Goal: Feedback & Contribution: Submit feedback/report problem

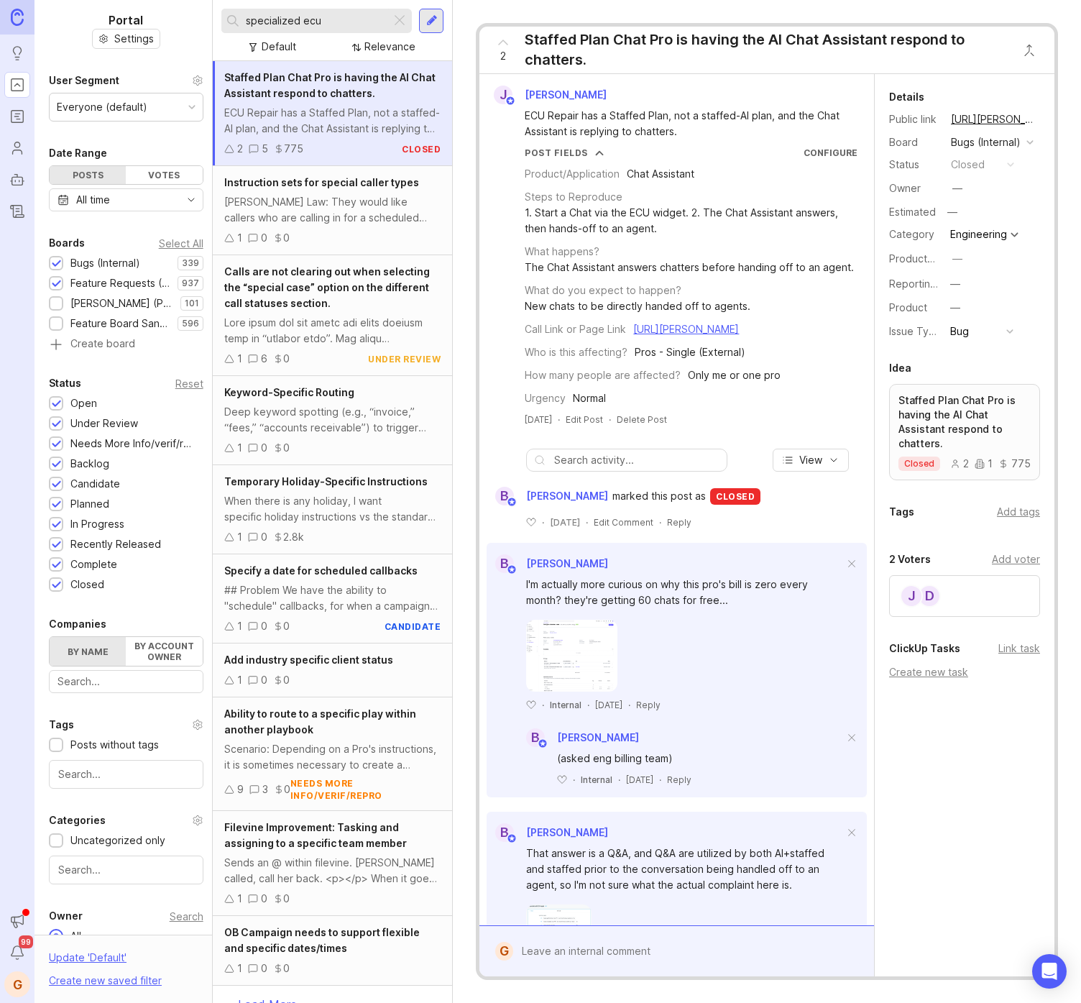
click at [429, 19] on div at bounding box center [432, 20] width 12 height 13
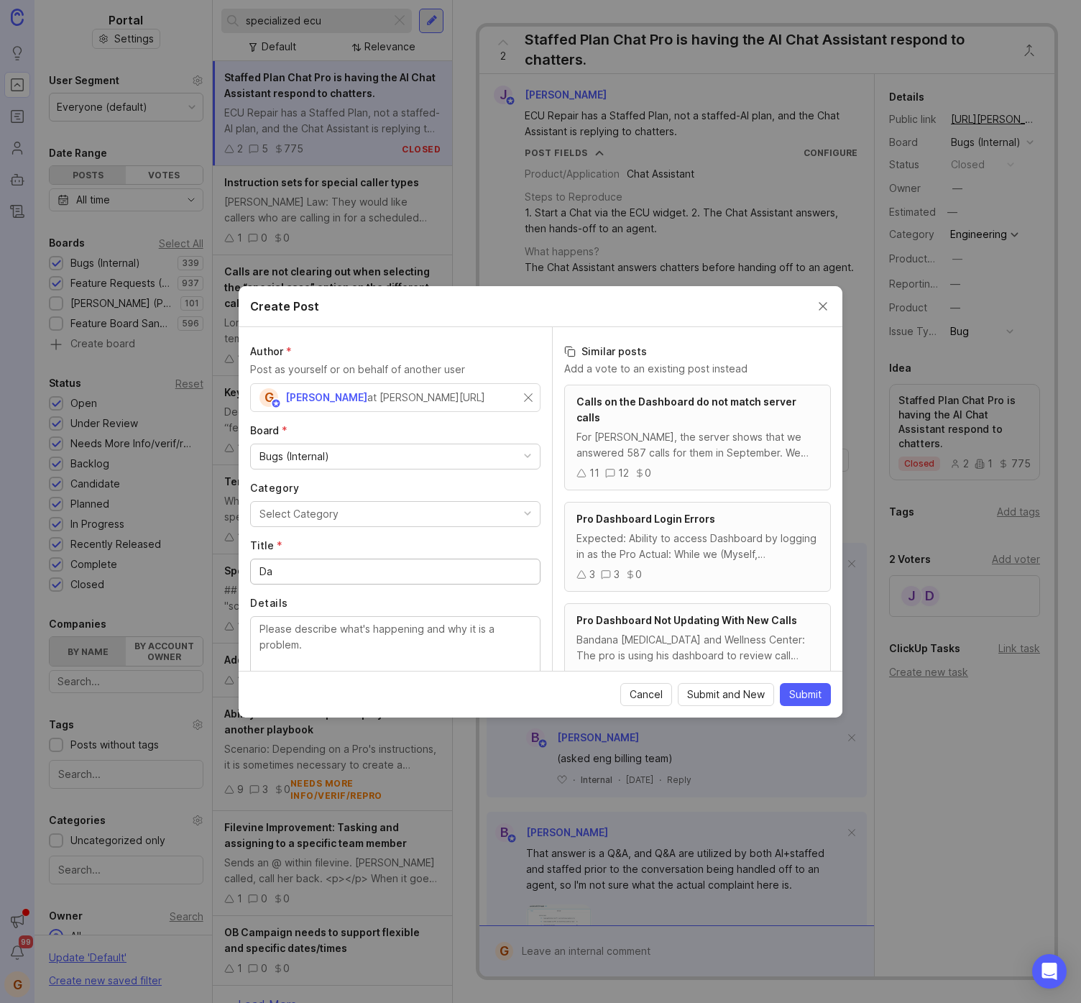
type input "D"
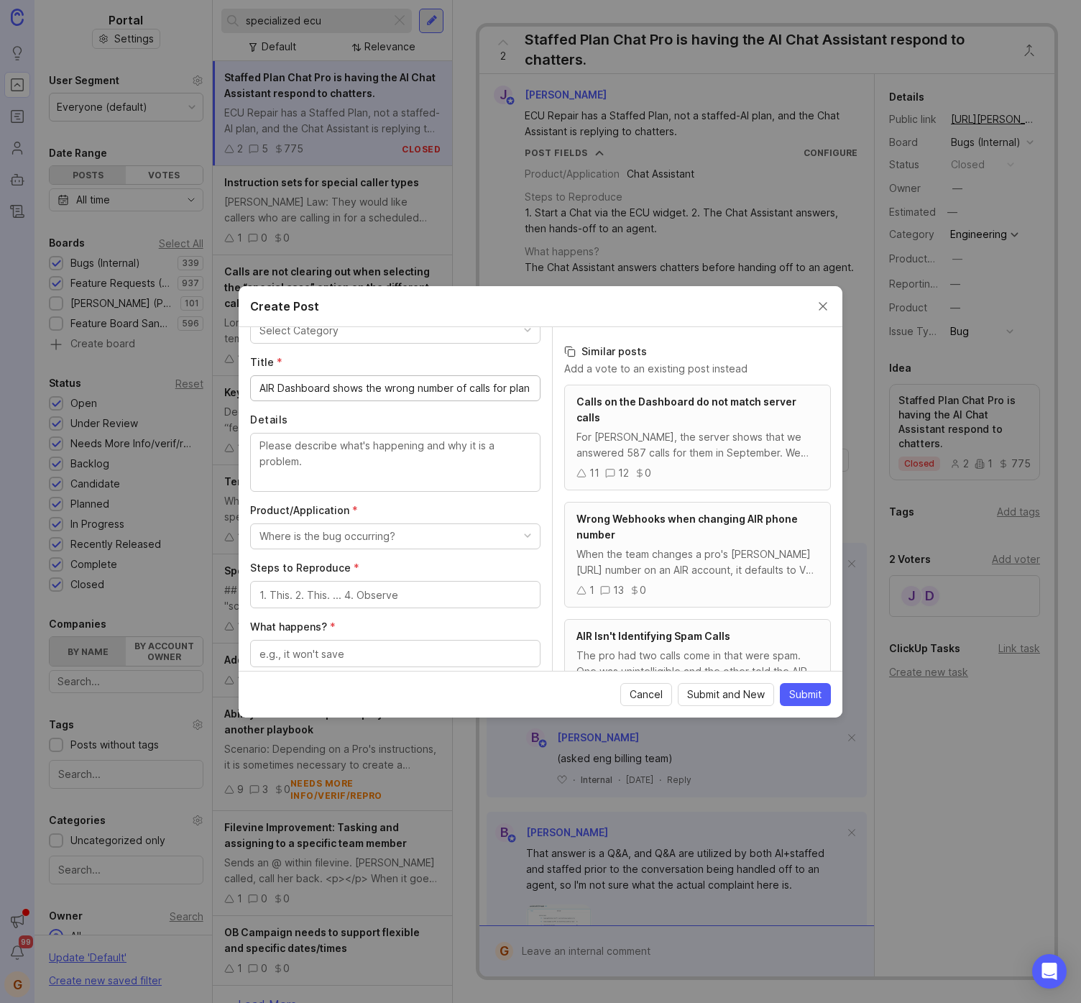
scroll to position [214, 0]
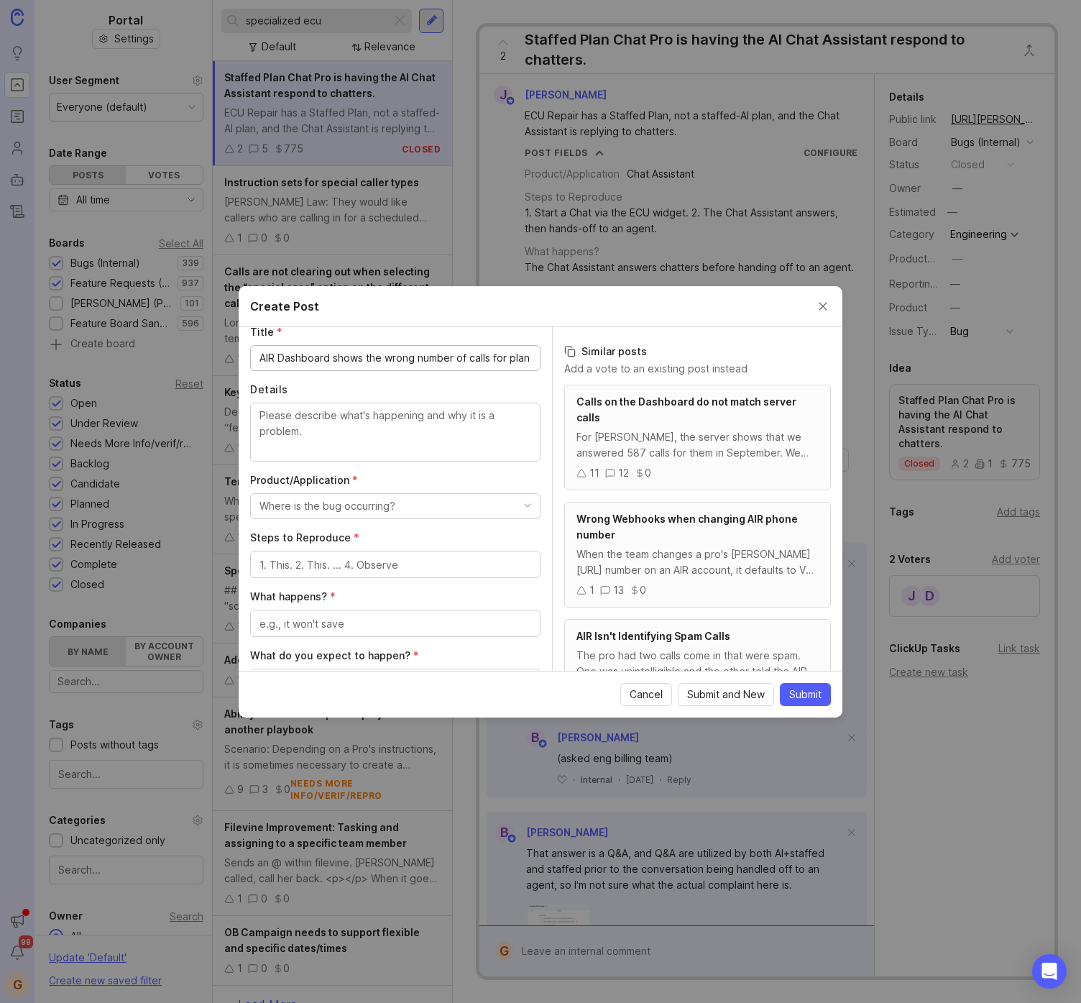
type input "AIR Dashboard shows the wrong number of calls for plan"
click at [341, 437] on textarea "Details" at bounding box center [396, 431] width 272 height 47
click at [299, 417] on textarea "For new pros migrated to the ne" at bounding box center [396, 431] width 272 height 47
click at [477, 418] on textarea "For pros migrated to the ne" at bounding box center [396, 431] width 272 height 47
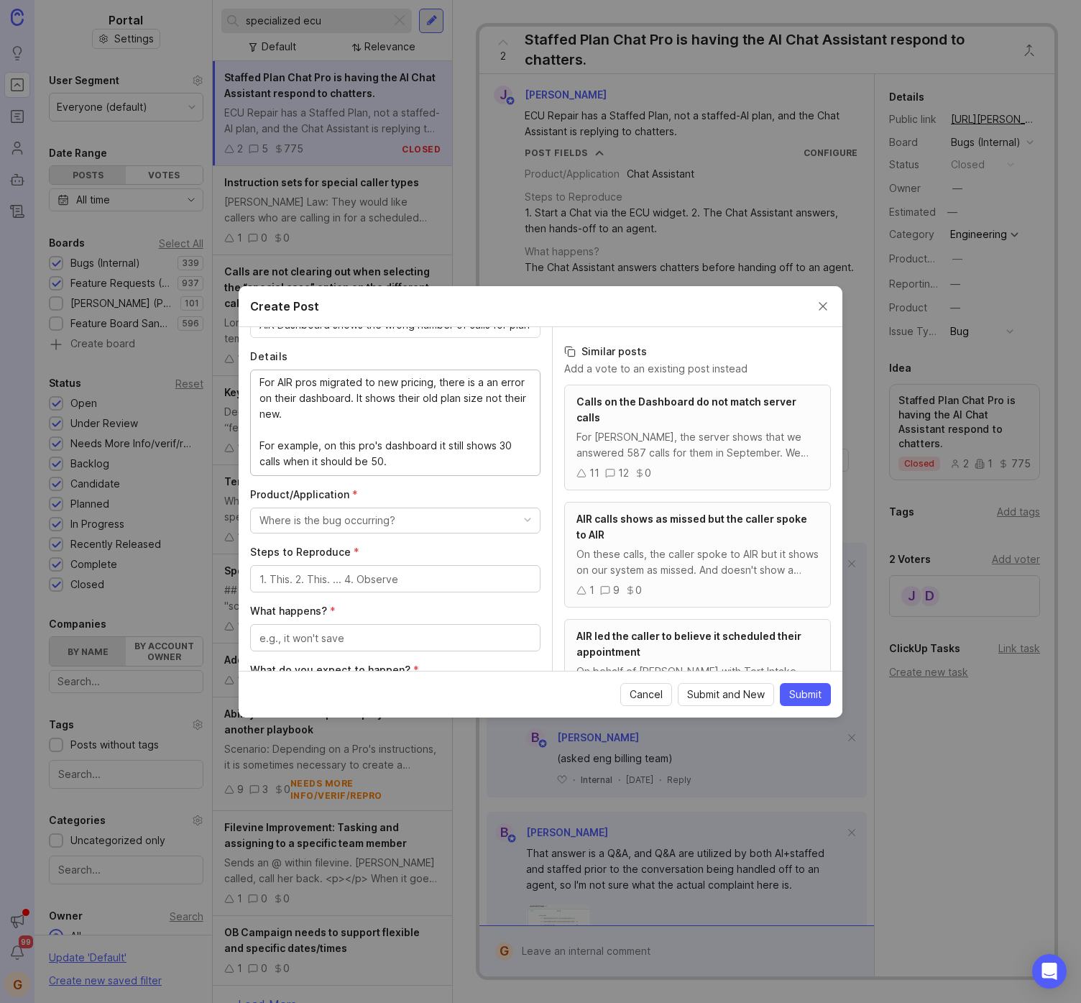
scroll to position [255, 0]
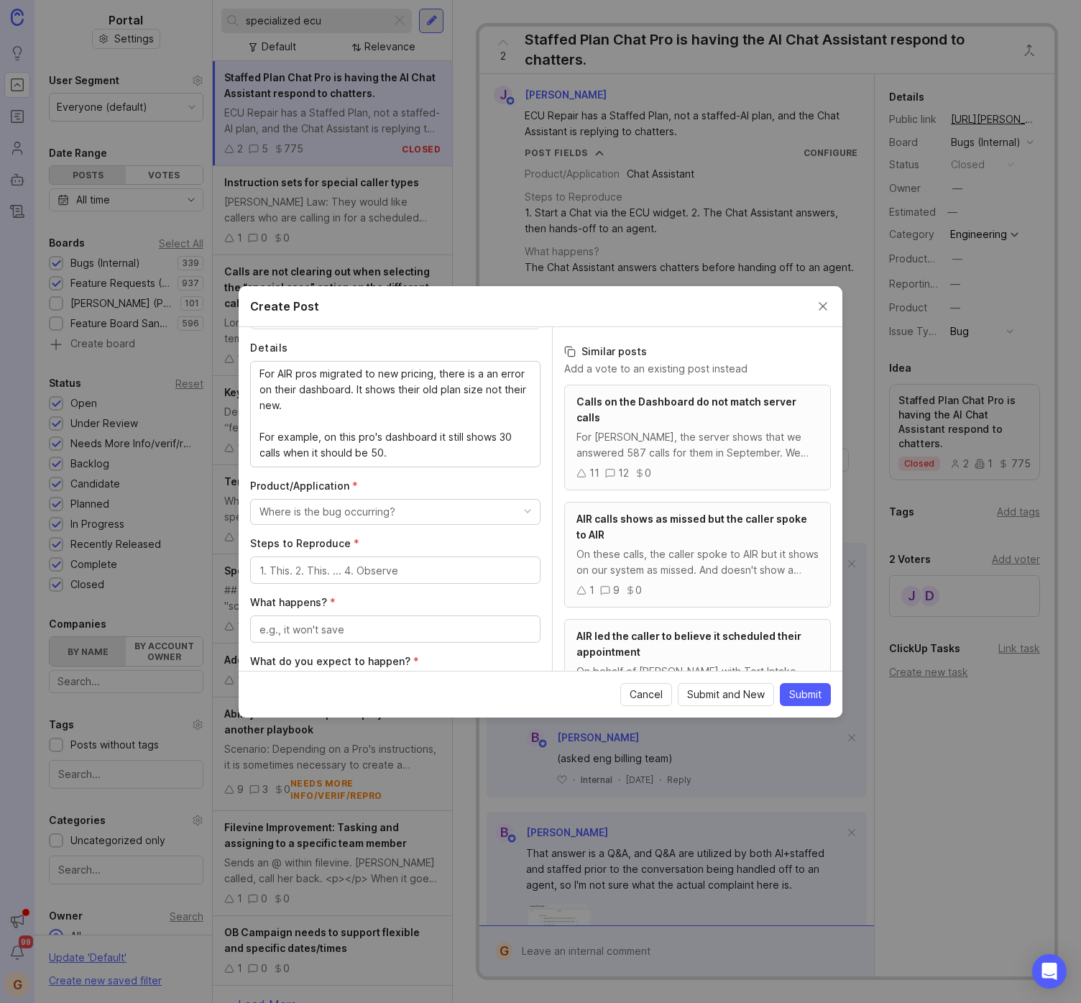
click at [323, 519] on button "Where is the bug occurring?" at bounding box center [395, 512] width 290 height 26
click at [303, 579] on li "Dashboard" at bounding box center [390, 579] width 280 height 27
paste textarea "[URL][PERSON_NAME]"
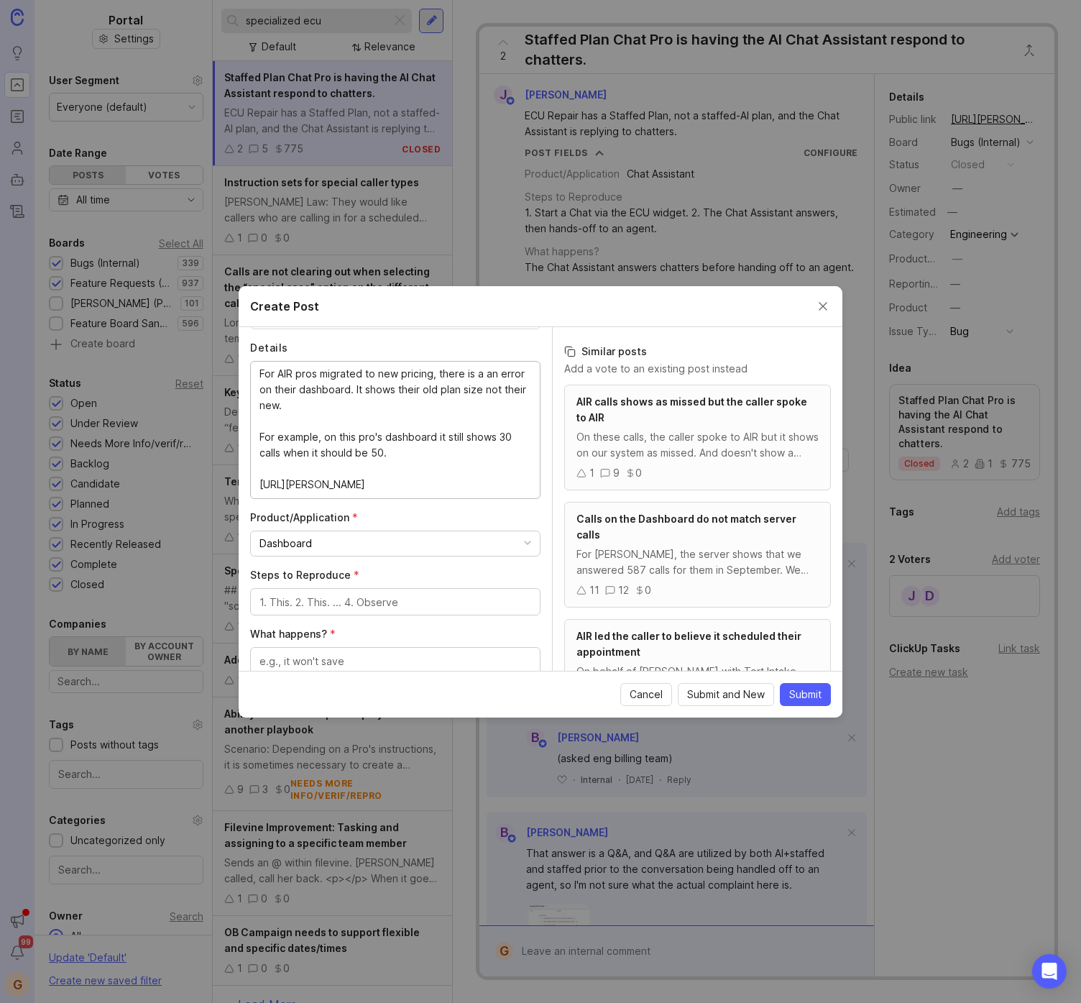
type textarea "For AIR pros migrated to new pricing, there is a an error on their dashboard. I…"
click at [333, 602] on textarea "Steps to Reproduce *" at bounding box center [396, 602] width 272 height 16
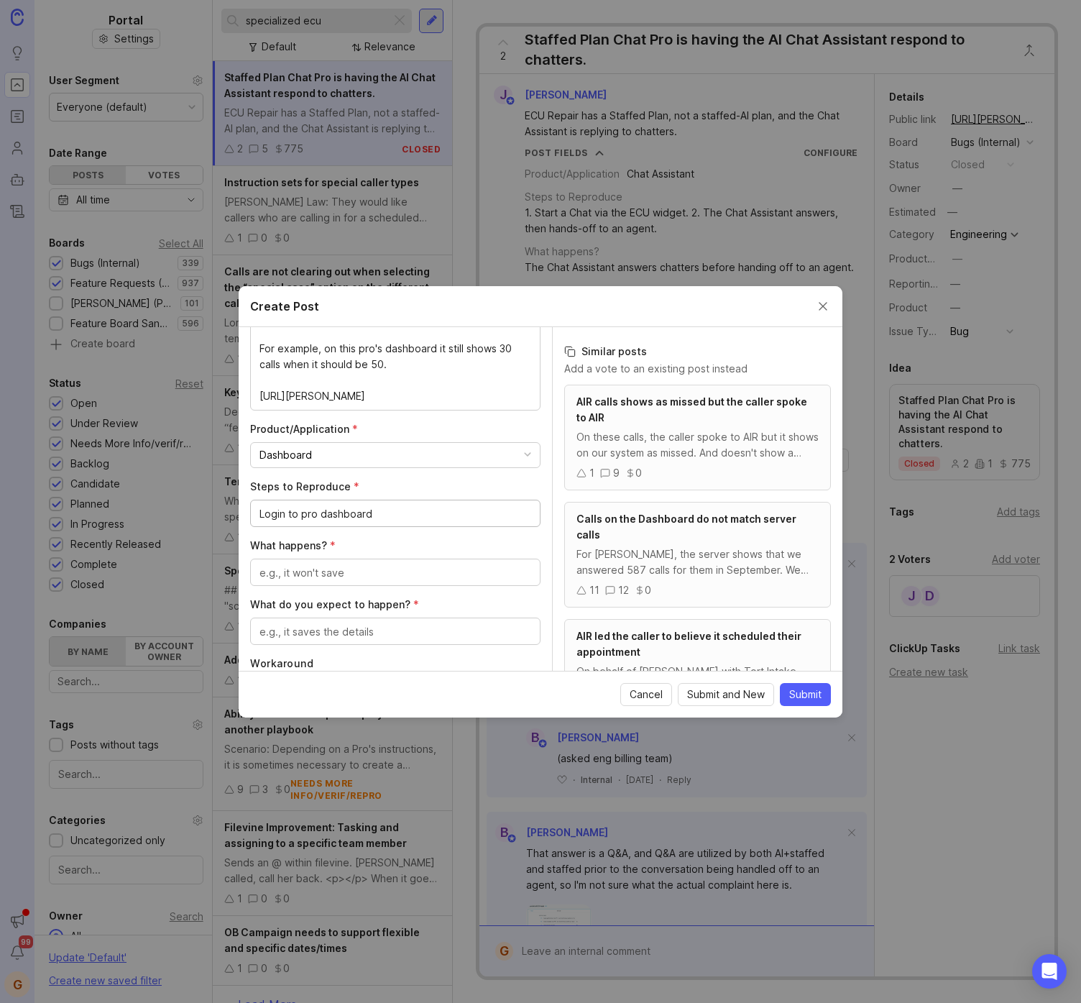
scroll to position [369, 0]
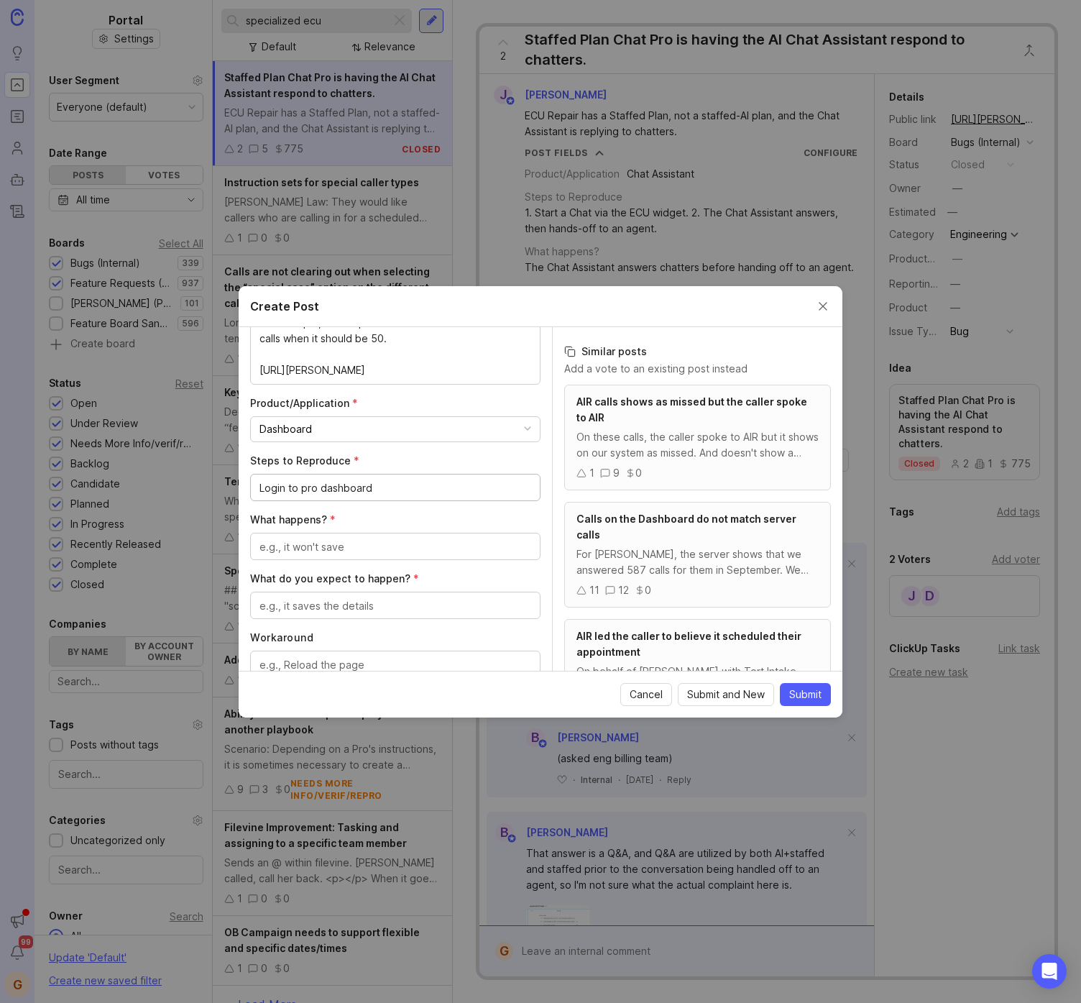
type textarea "Login to pro dashboard"
click at [313, 547] on textarea "What happens? *" at bounding box center [396, 547] width 272 height 16
type textarea "The wrong plan size hows"
click at [335, 610] on textarea "What do you expect to happen? *" at bounding box center [396, 606] width 272 height 16
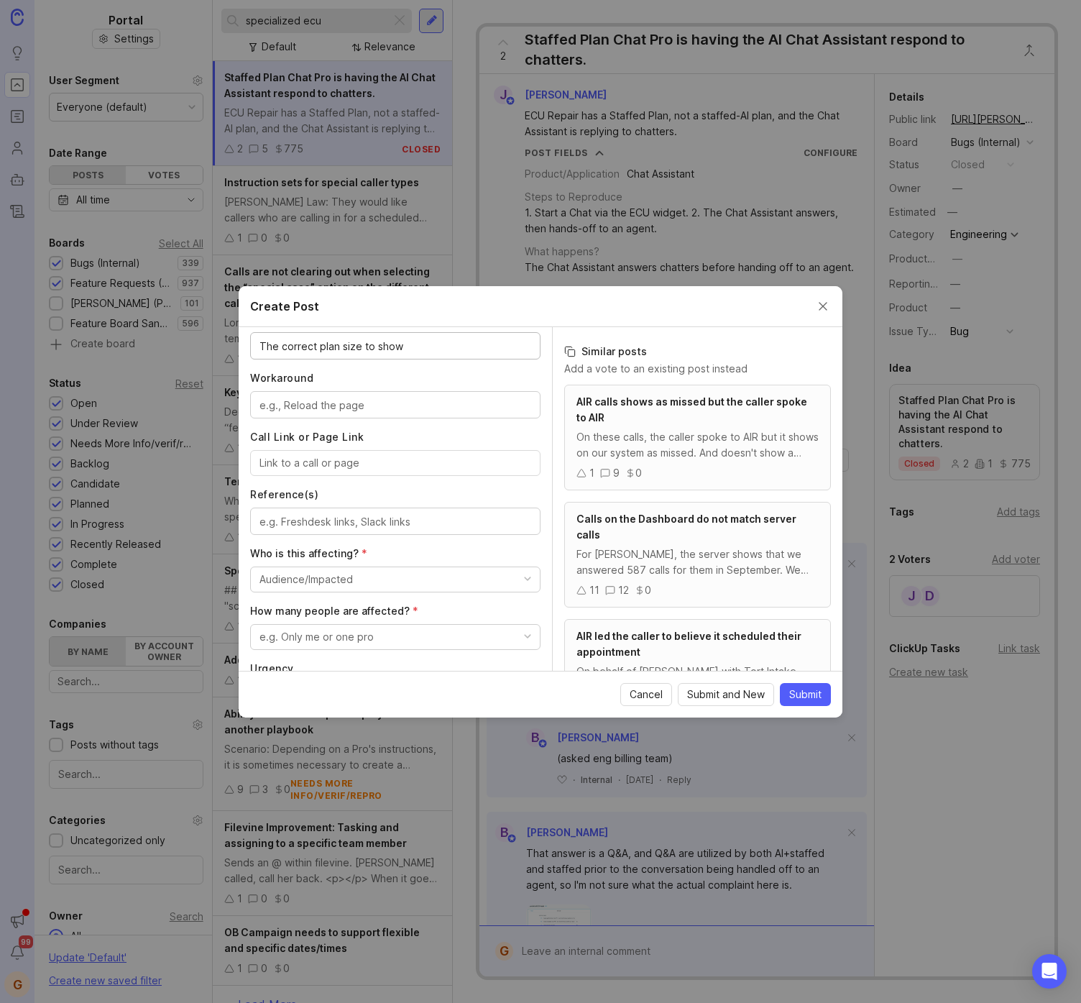
scroll to position [630, 0]
type textarea "The correct plan size to show"
click at [334, 591] on div "Author * Post as yourself or on behalf of another user G [PERSON_NAME] at [PERS…" at bounding box center [395, 499] width 313 height 344
click at [335, 576] on div "Audience/Impacted" at bounding box center [306, 579] width 93 height 16
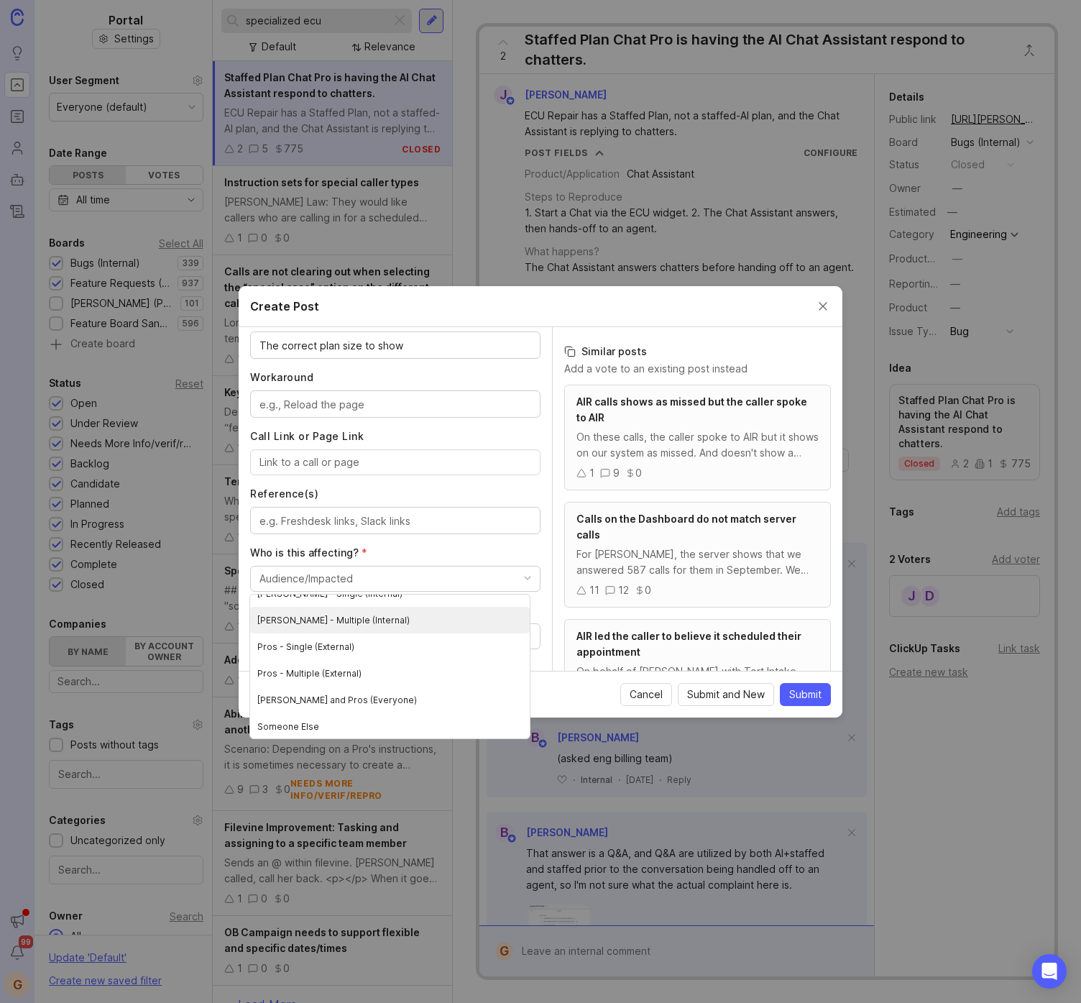
scroll to position [42, 0]
click at [358, 672] on \(External\) "Pros - Multiple (External)" at bounding box center [390, 671] width 280 height 27
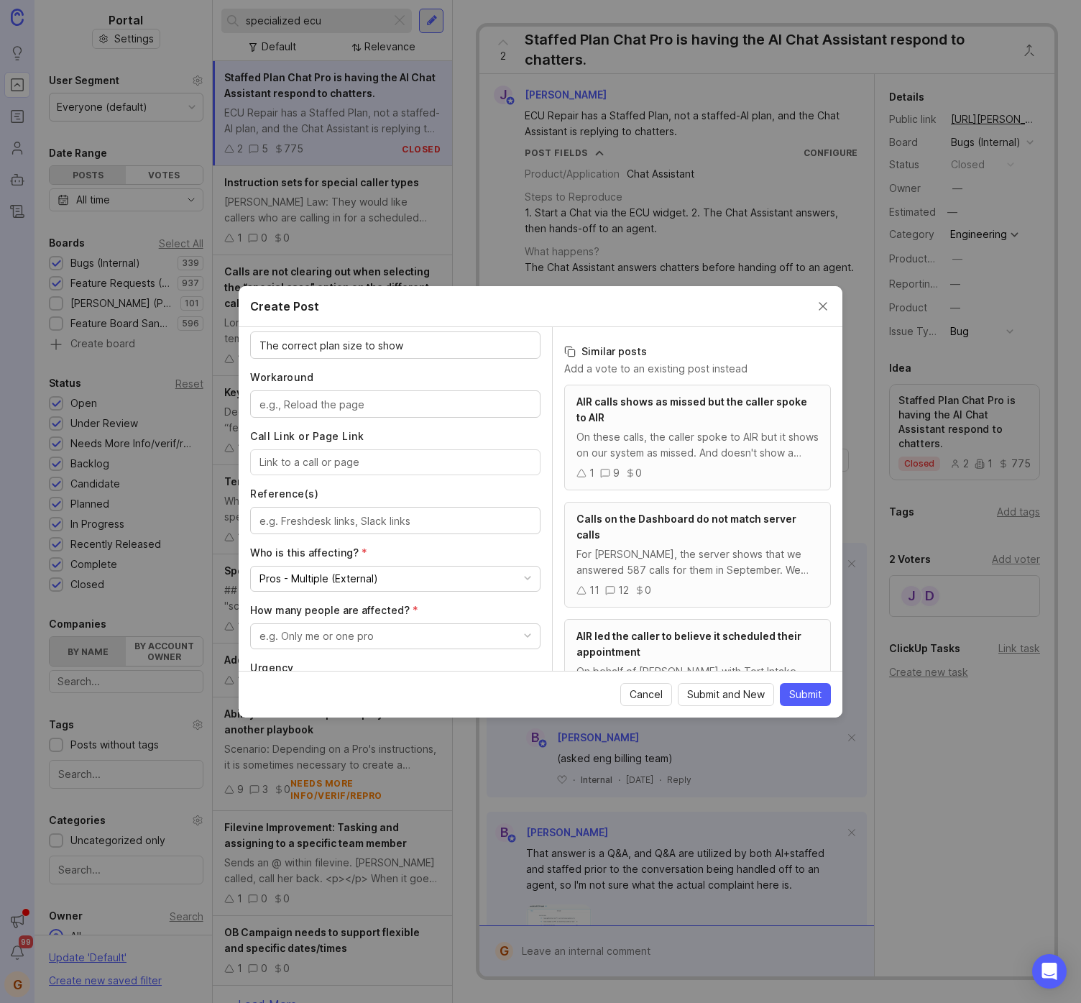
scroll to position [719, 0]
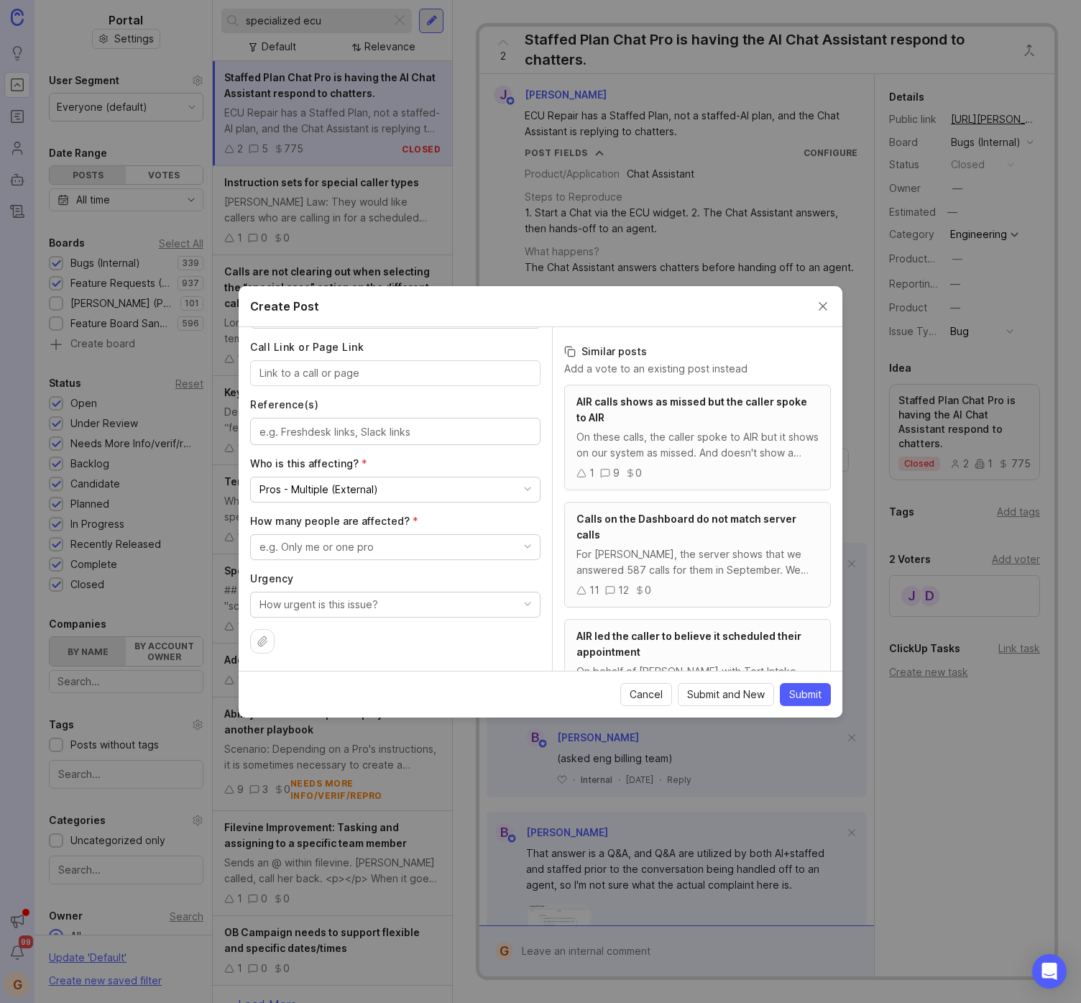
click at [359, 540] on div "e.g. Only me or one pro" at bounding box center [317, 547] width 114 height 16
click at [364, 547] on div "e.g. Only me or one pro" at bounding box center [317, 547] width 114 height 16
click at [328, 653] on people "Many/most people" at bounding box center [390, 656] width 280 height 27
click at [313, 597] on div "How urgent is this issue?" at bounding box center [319, 605] width 119 height 16
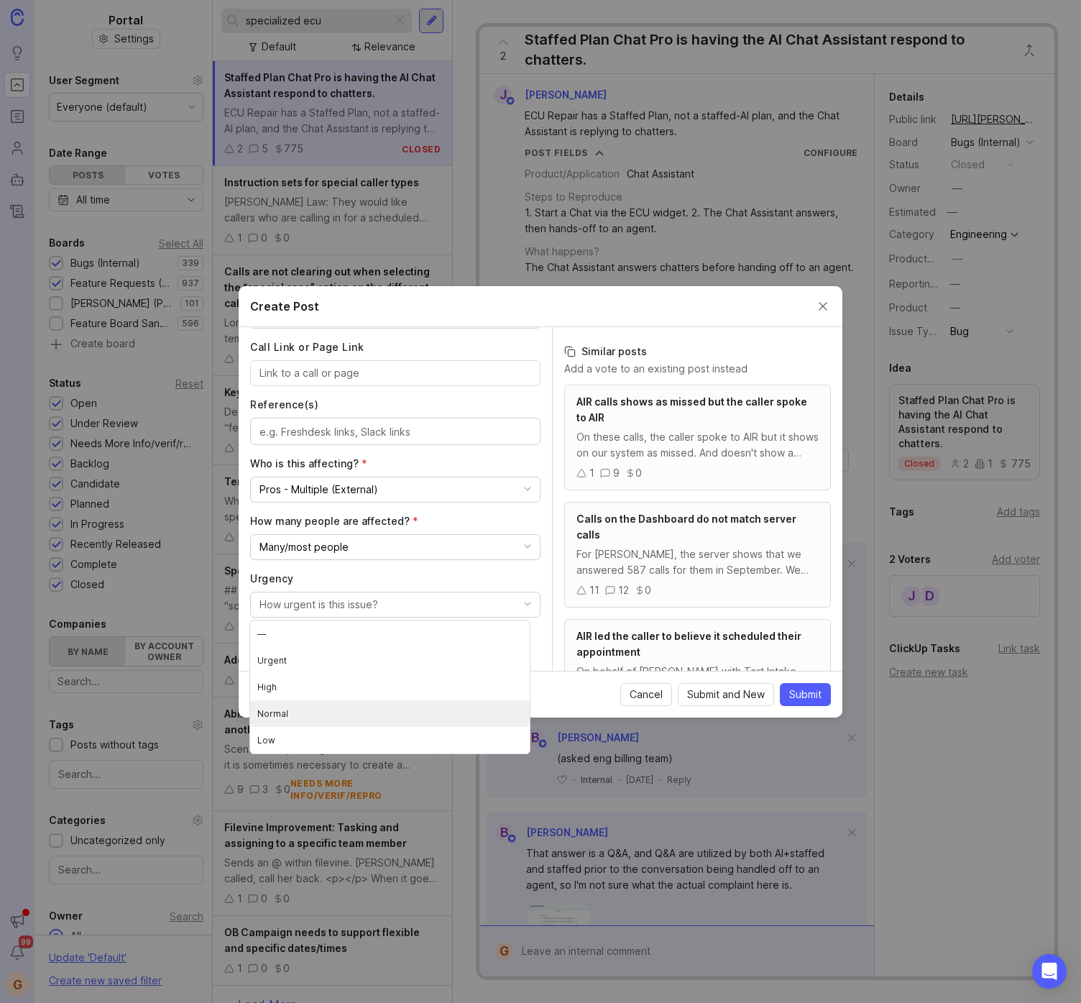
click at [304, 707] on li "Normal" at bounding box center [390, 713] width 280 height 27
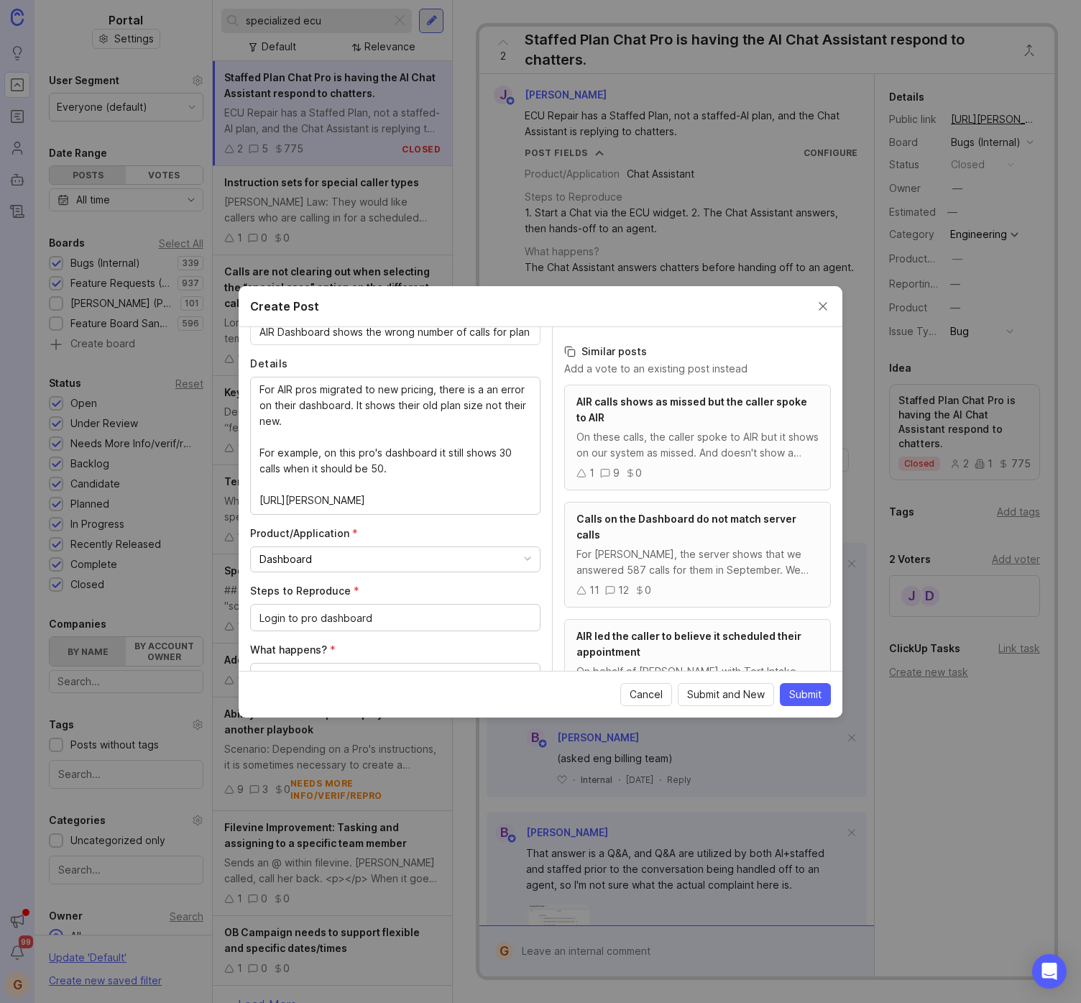
scroll to position [239, 0]
paste textarea "WE FIGHT LANDLORDS LAW FIRM Water Oak Law Firm Magical Moments Daycare Center Z…"
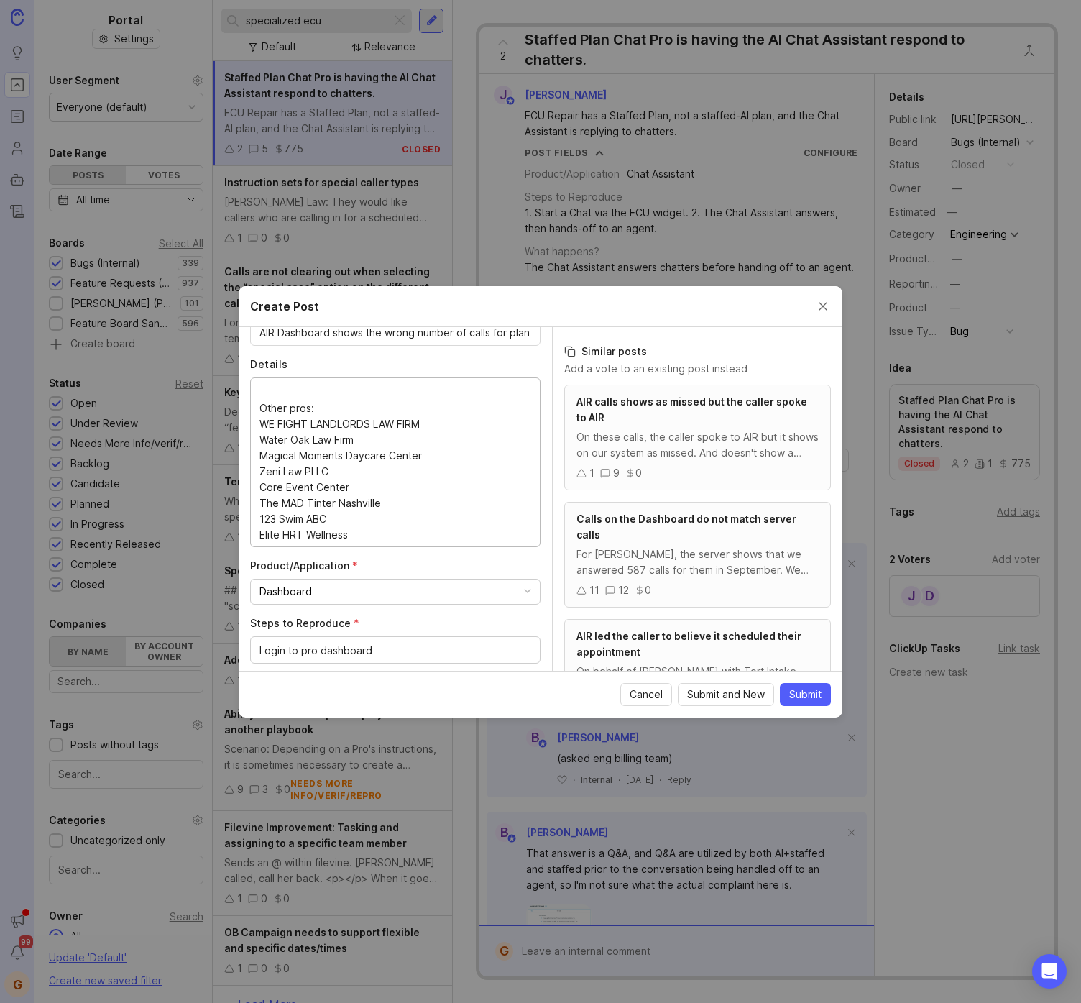
scroll to position [140, 0]
drag, startPoint x: 380, startPoint y: 523, endPoint x: 247, endPoint y: 388, distance: 189.6
click at [247, 388] on div "Author * Post as yourself or on behalf of another user G [PERSON_NAME] at [PERS…" at bounding box center [395, 499] width 313 height 344
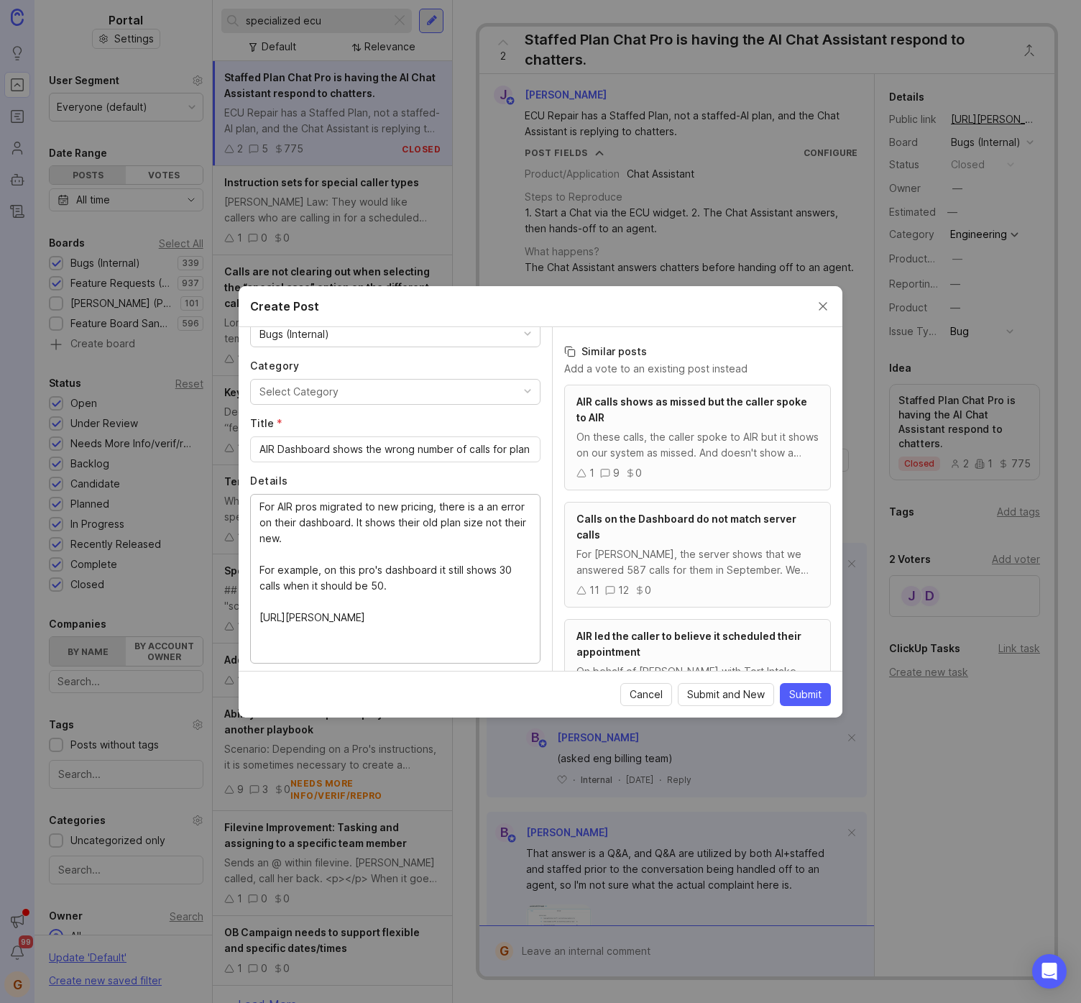
scroll to position [0, 0]
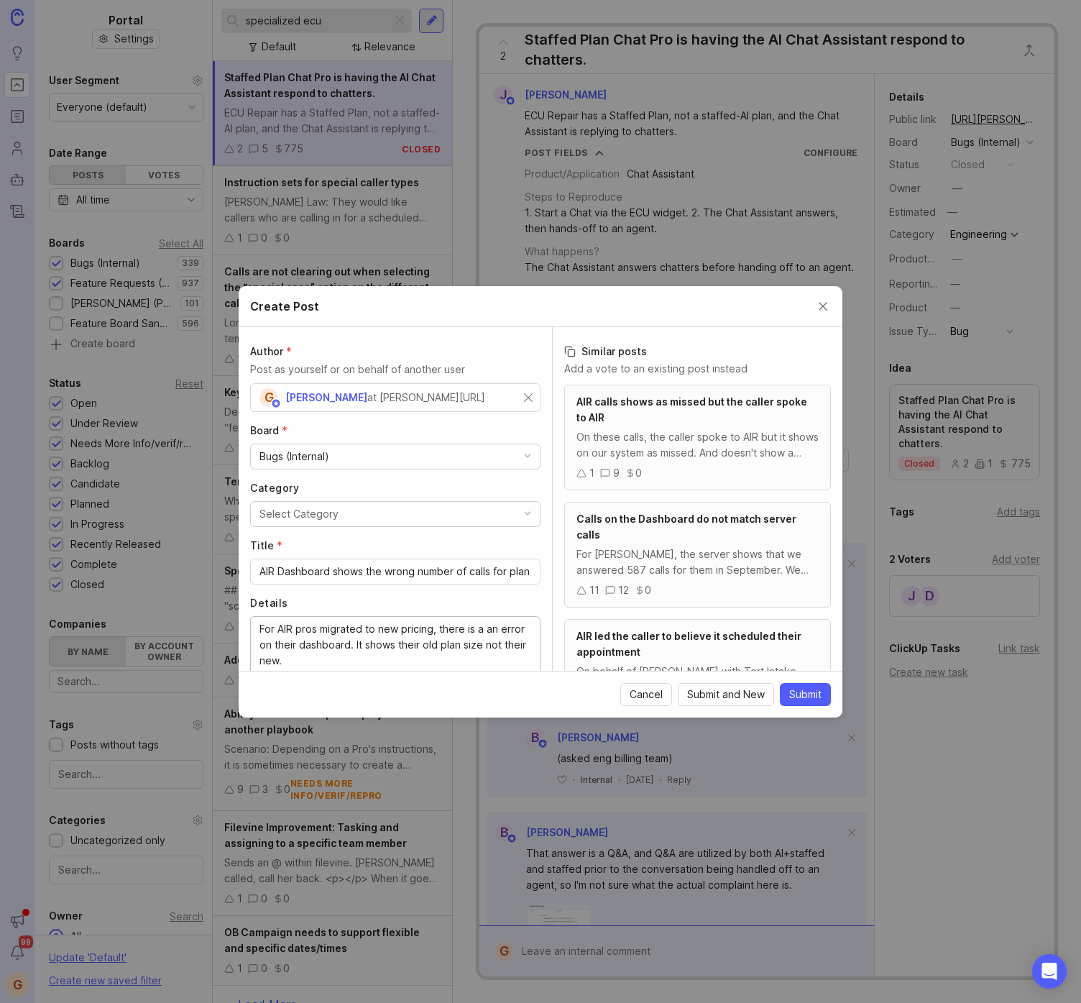
type textarea "For AIR pros migrated to new pricing, there is a an error on their dashboard. I…"
click at [313, 515] on div "Select Category" at bounding box center [299, 514] width 79 height 16
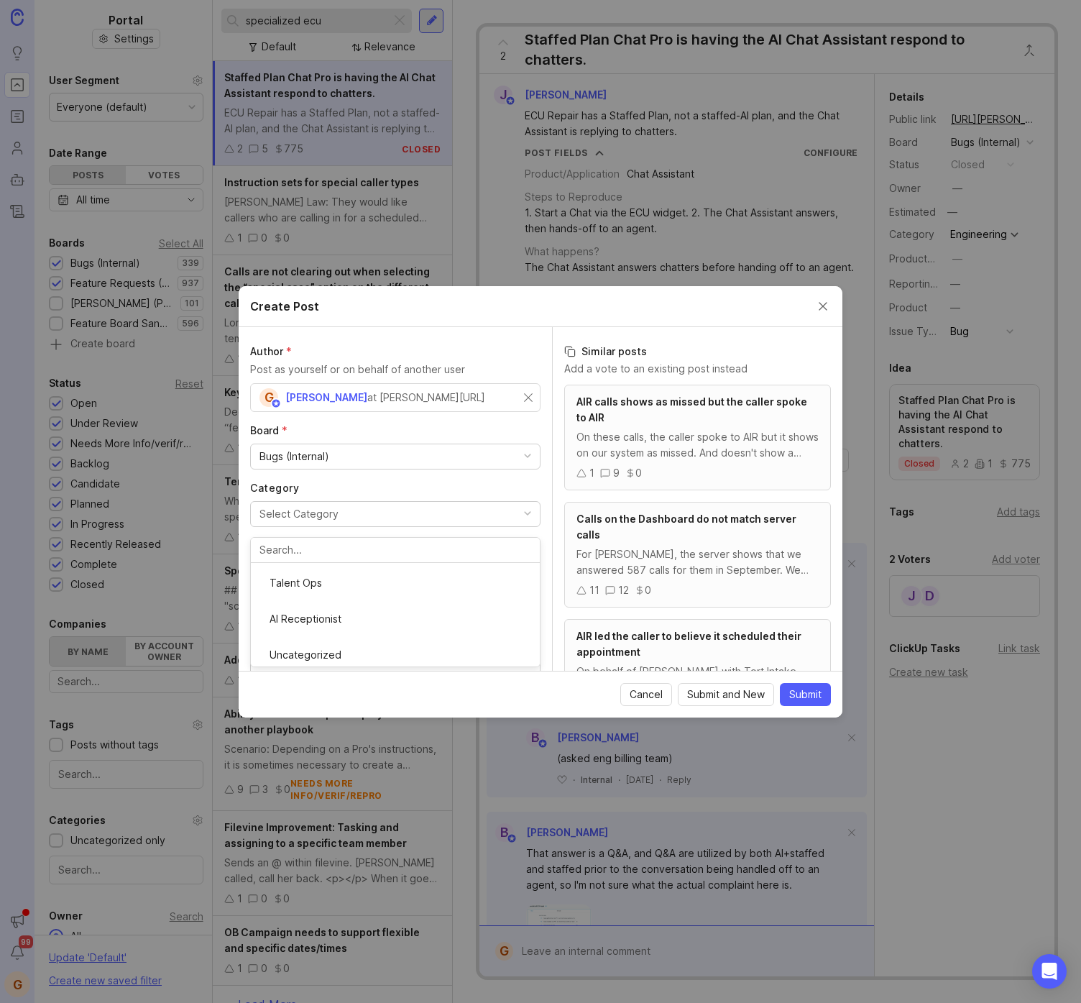
scroll to position [262, 0]
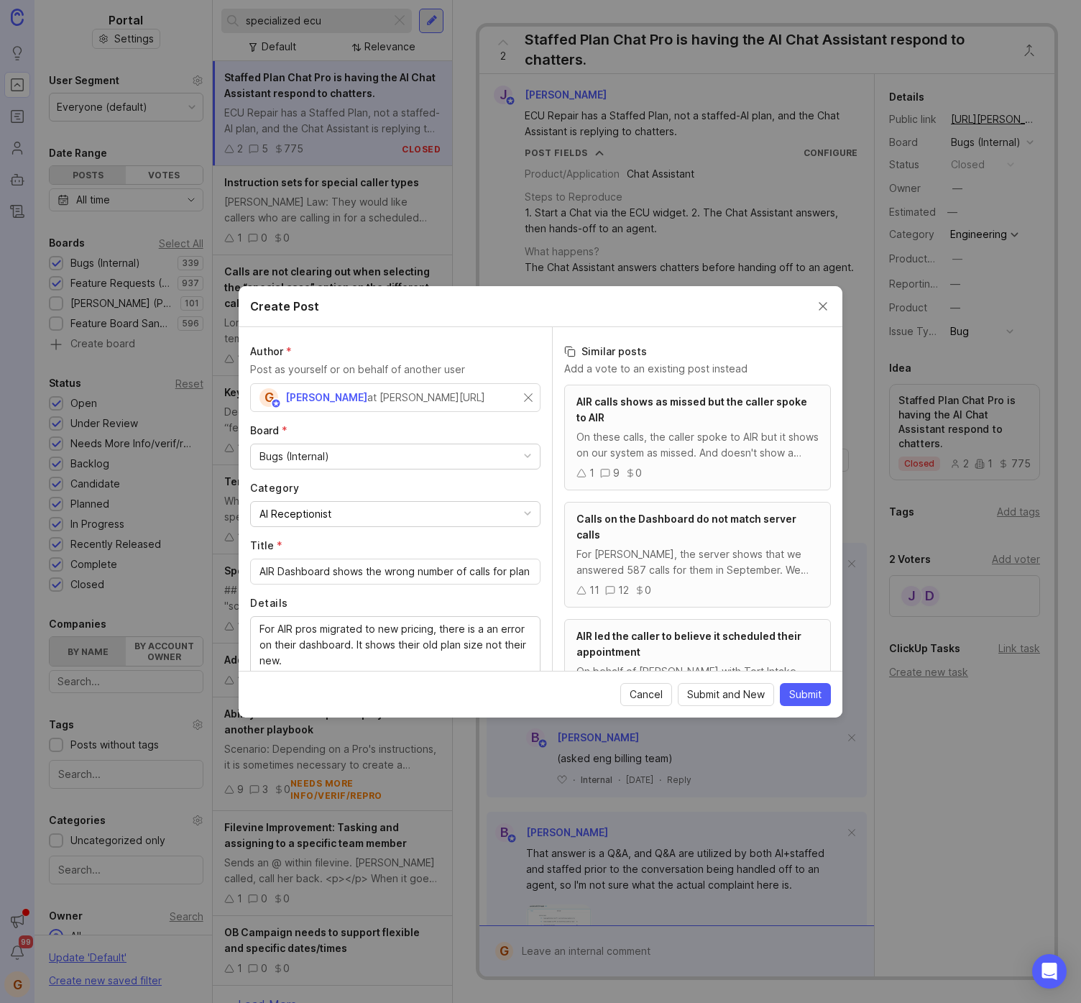
click at [789, 696] on span "Submit" at bounding box center [805, 694] width 32 height 14
